Goal: Task Accomplishment & Management: Use online tool/utility

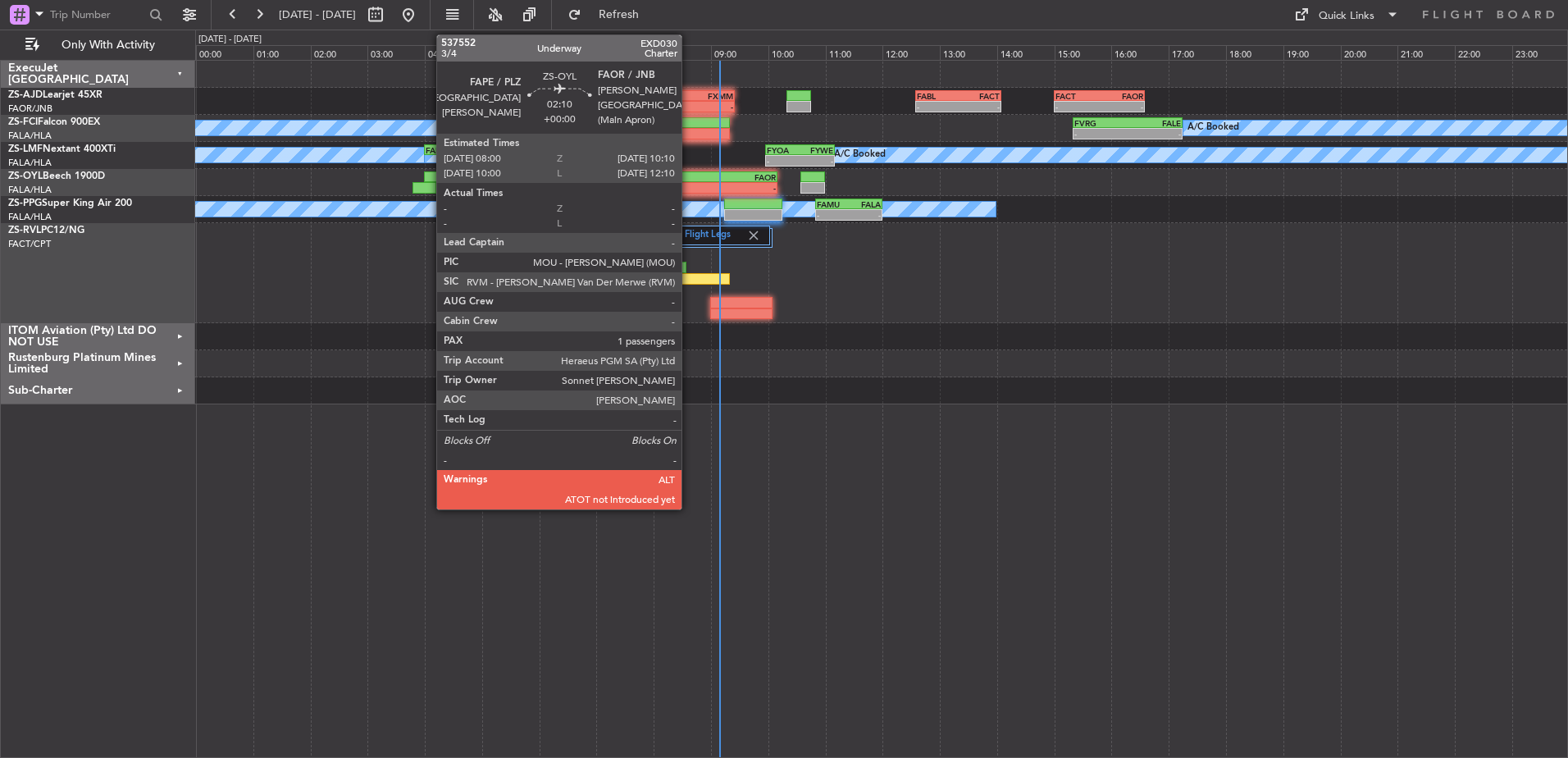
click at [692, 180] on div "FAPE" at bounding box center [685, 177] width 61 height 10
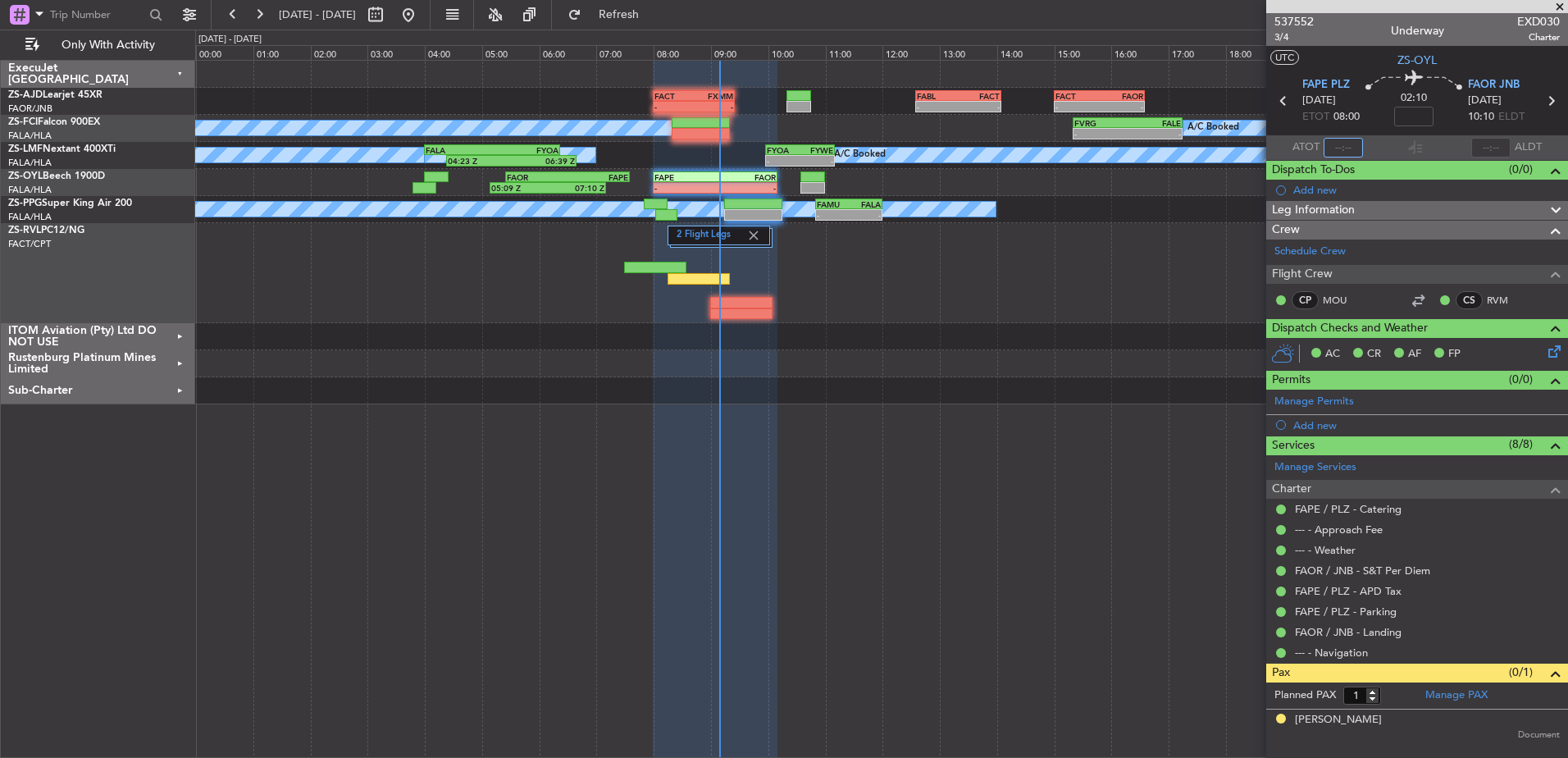
click at [1351, 149] on input "text" at bounding box center [1343, 148] width 39 height 20
type input "08:45"
click at [1561, 7] on div at bounding box center [1416, 6] width 302 height 13
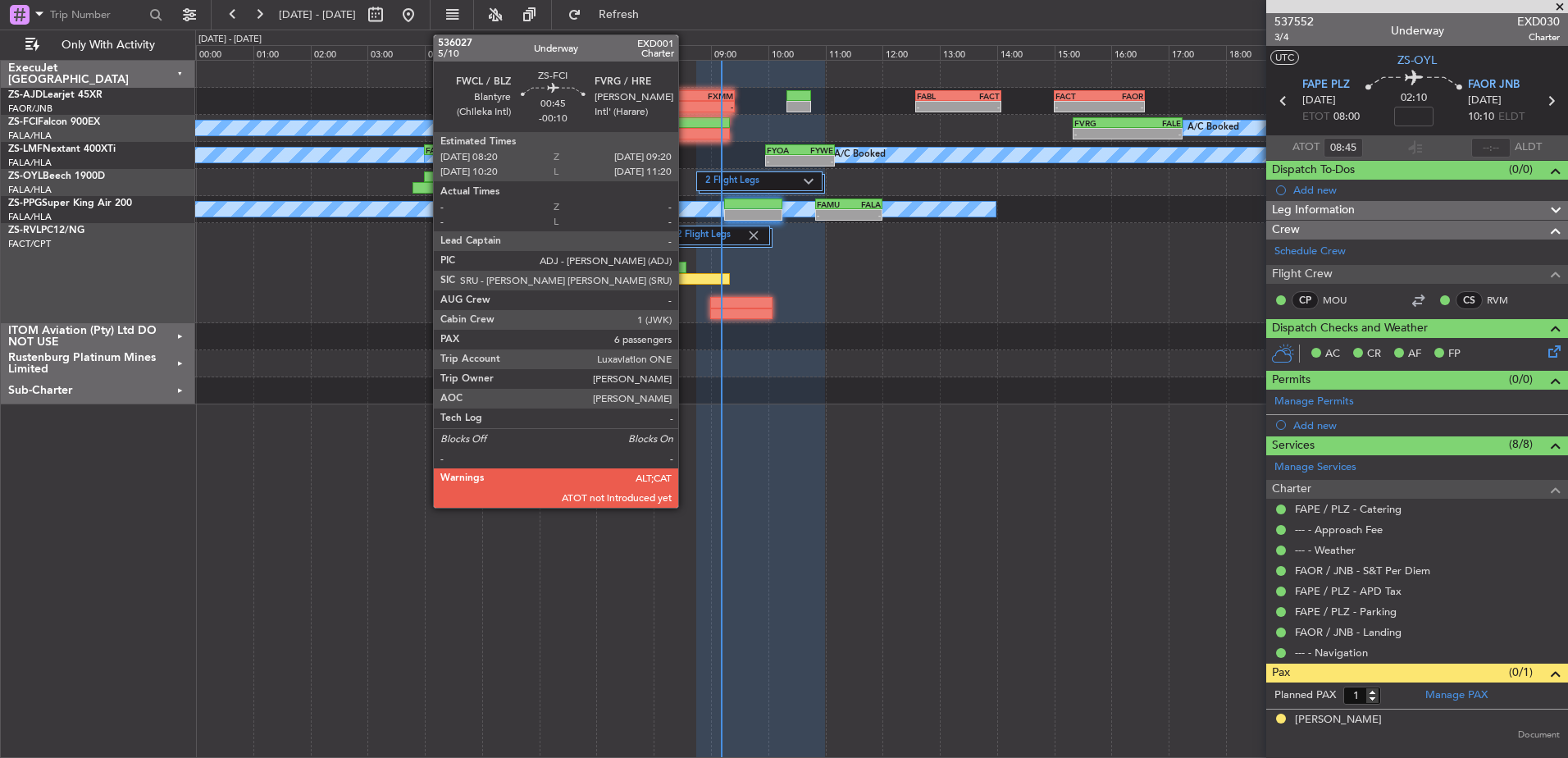
click at [686, 134] on div at bounding box center [700, 134] width 57 height 12
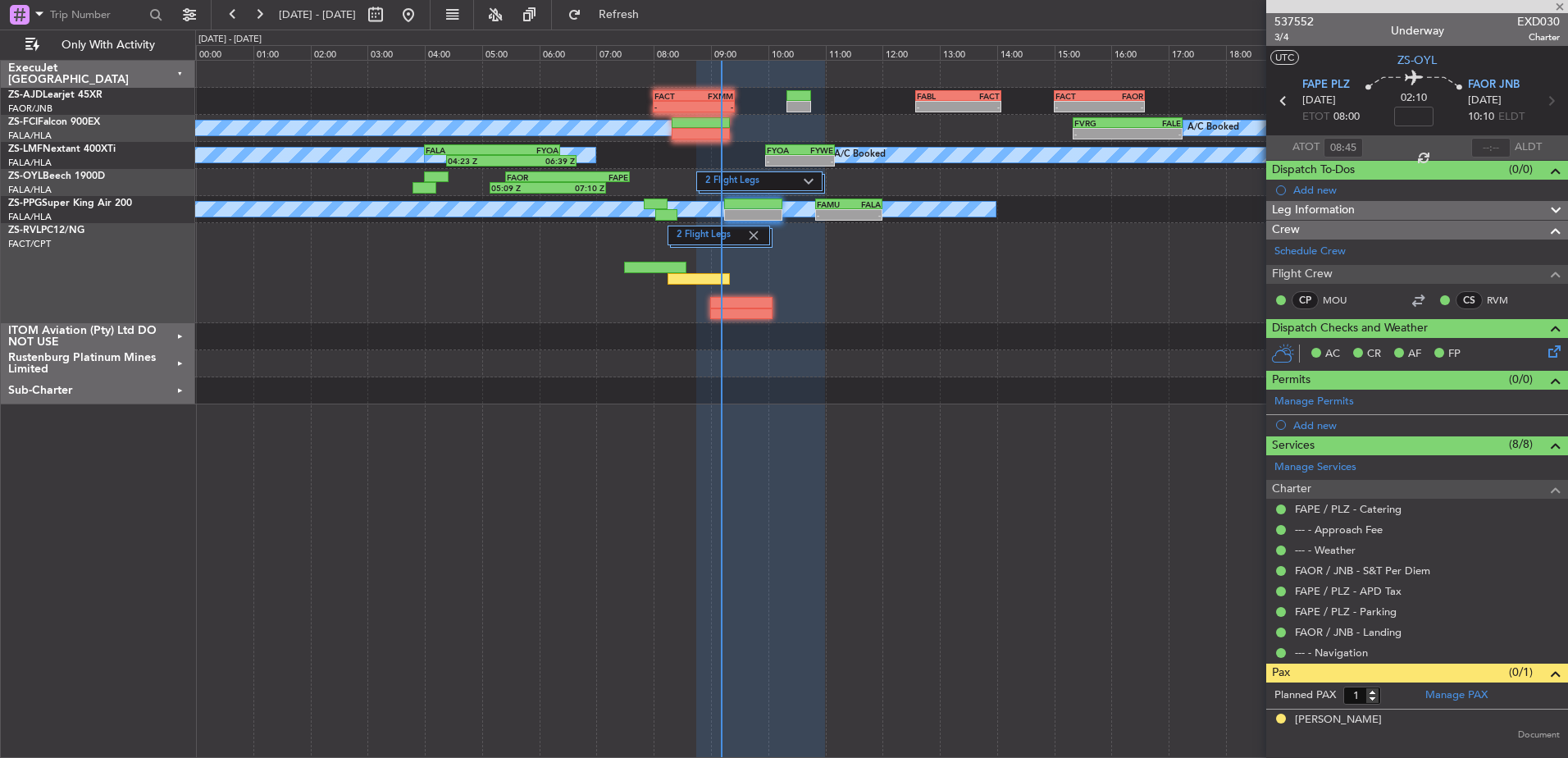
type input "-00:10"
type input "6"
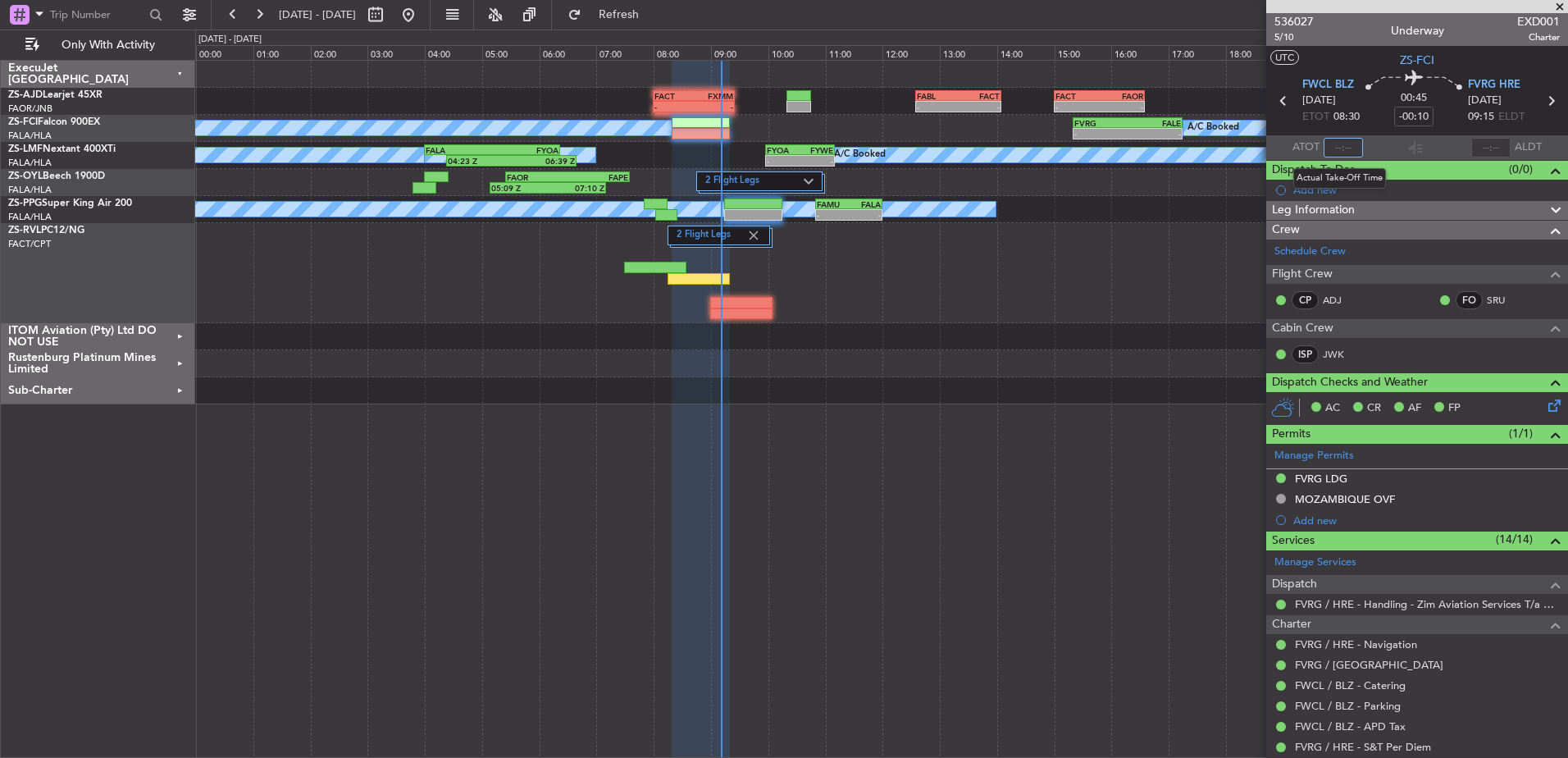
click at [1347, 145] on input "text" at bounding box center [1343, 148] width 39 height 20
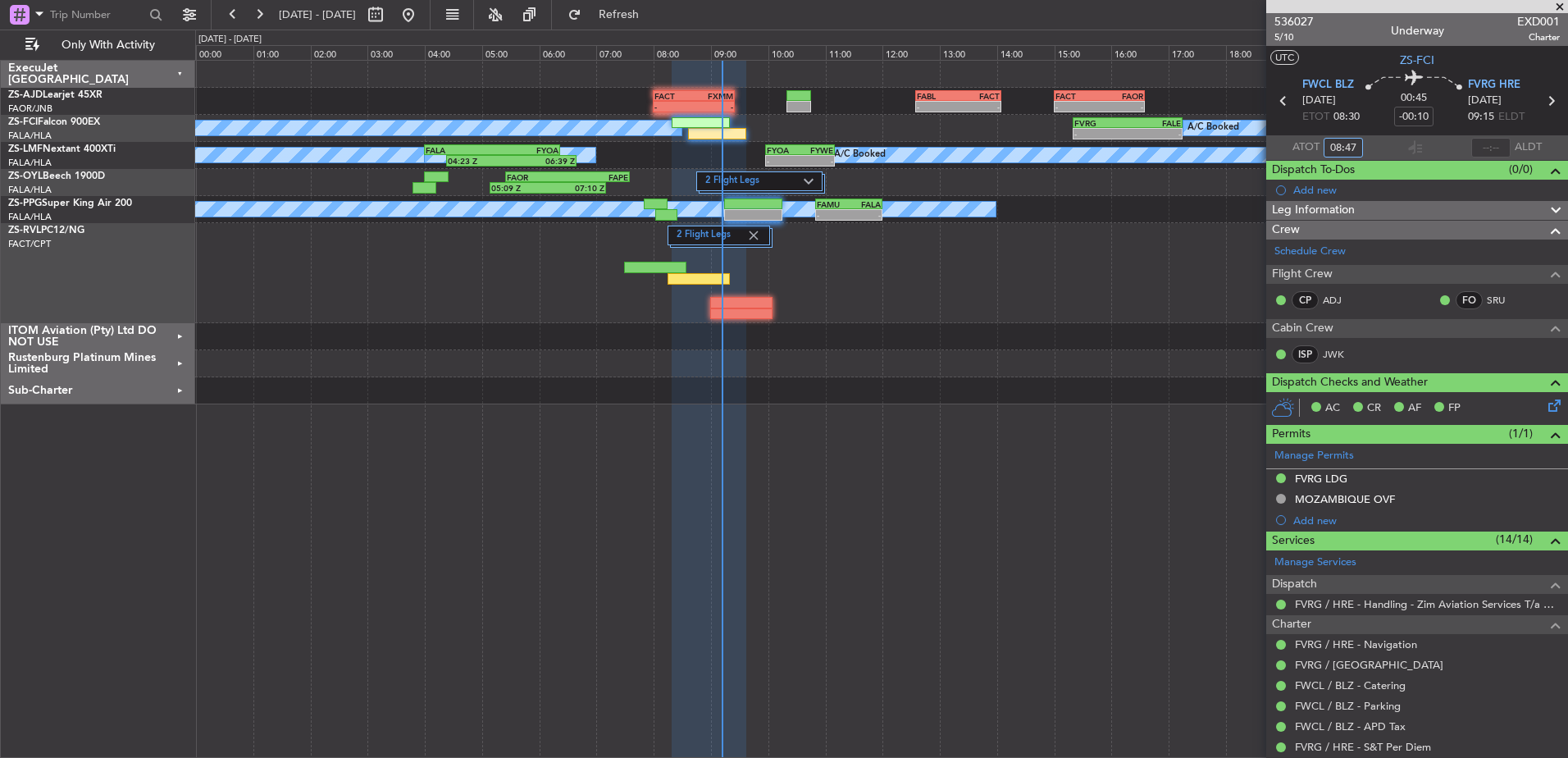
type input "08:47"
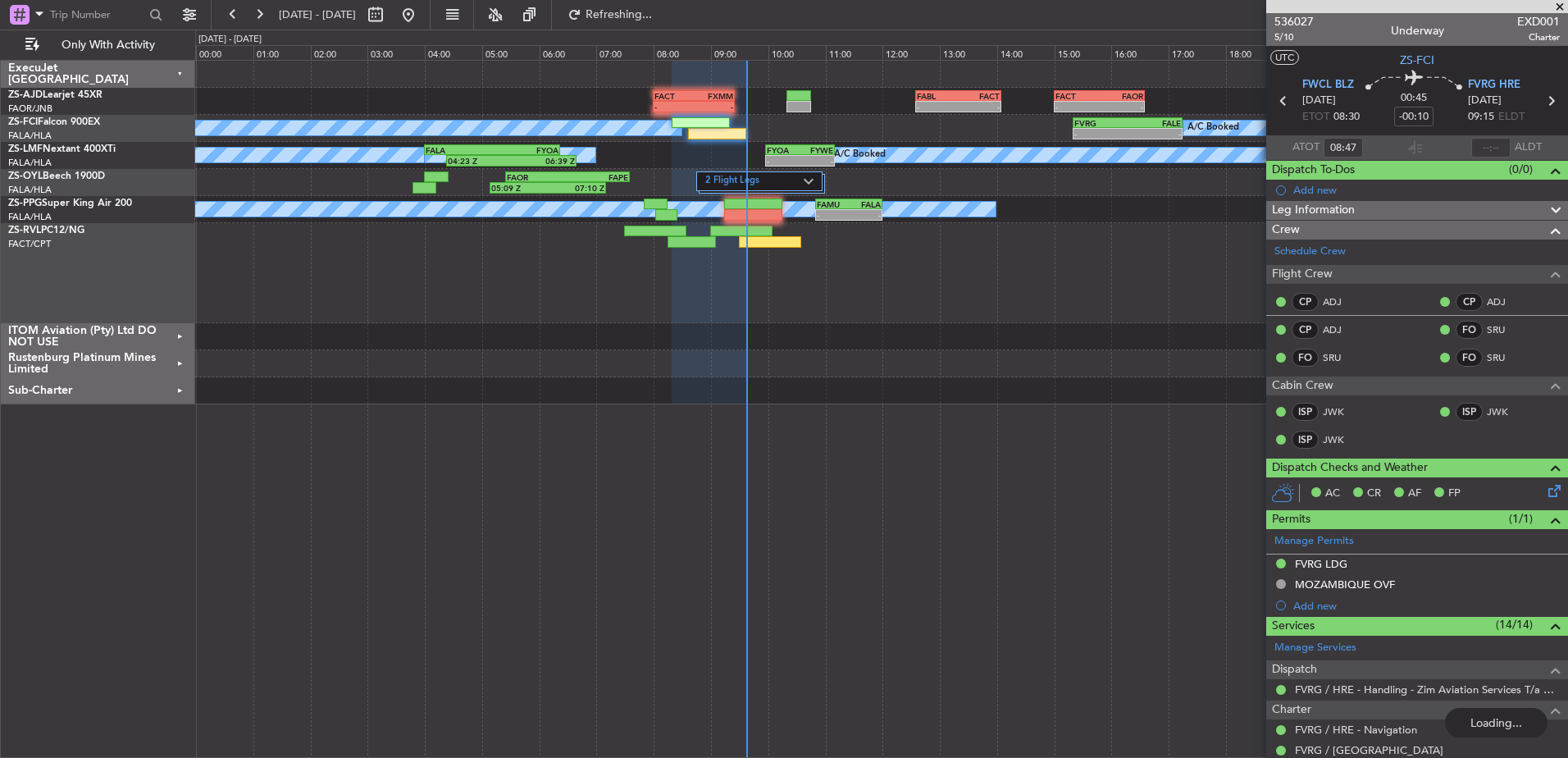
type input "09:34"
